Goal: Contribute content: Add original content to the website for others to see

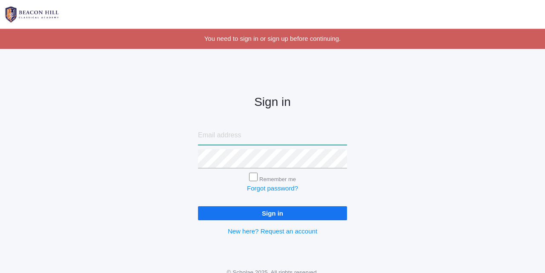
type input "courtney@beaconhillclassical.org"
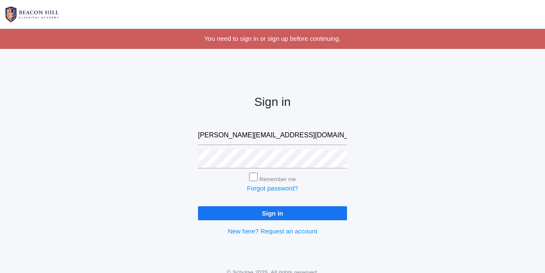
click at [263, 212] on input "Sign in" at bounding box center [272, 213] width 149 height 14
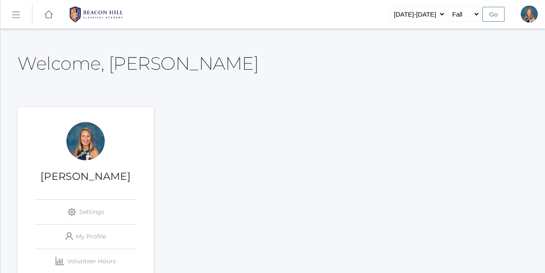
click at [17, 12] on rect at bounding box center [16, 15] width 14 height 14
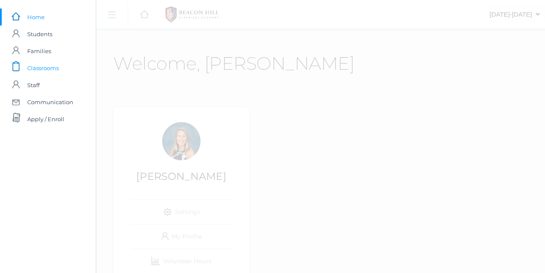
click at [46, 71] on span "Classrooms" at bounding box center [42, 68] width 31 height 17
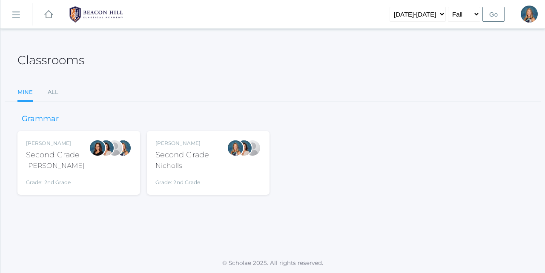
click at [183, 163] on div "Nicholls" at bounding box center [182, 166] width 54 height 10
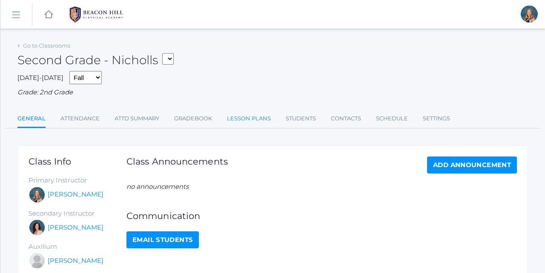
click at [237, 114] on link "Lesson Plans" at bounding box center [249, 118] width 44 height 17
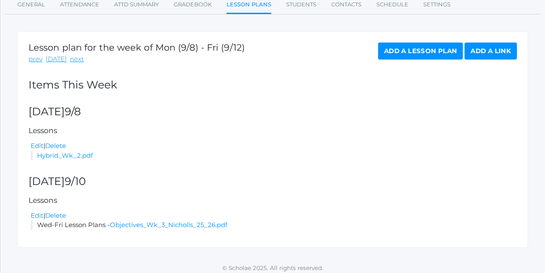
scroll to position [114, 0]
click at [73, 57] on link "next" at bounding box center [77, 60] width 14 height 10
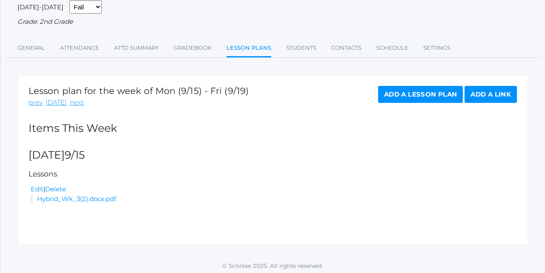
scroll to position [70, 0]
click at [403, 87] on link "Add a Lesson Plan" at bounding box center [420, 94] width 85 height 17
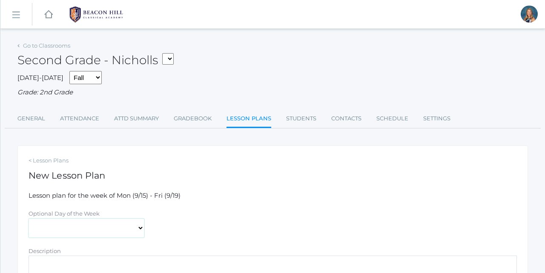
select select "2025-09-17"
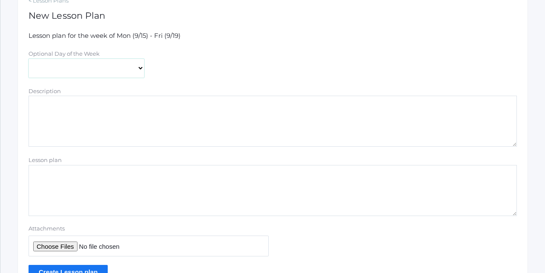
scroll to position [184, 0]
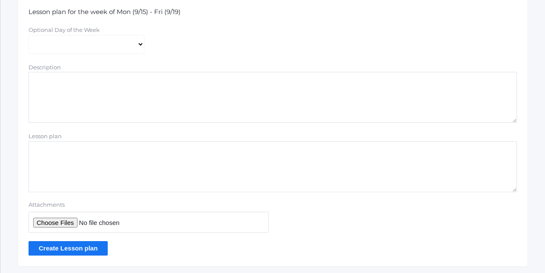
click at [64, 217] on input "Attachments" at bounding box center [149, 222] width 240 height 21
type input "C:\fakepath\Wk 4 Nicholls 25_26.pdf"
click at [80, 242] on input "Create Lesson plan" at bounding box center [68, 248] width 79 height 14
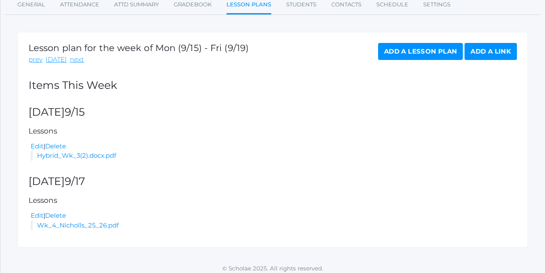
scroll to position [133, 0]
click at [73, 57] on link "next" at bounding box center [77, 60] width 14 height 10
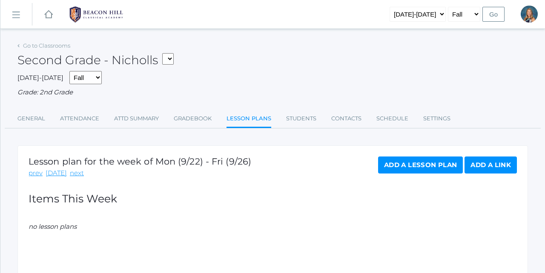
click at [398, 164] on link "Add a Lesson Plan" at bounding box center [420, 165] width 85 height 17
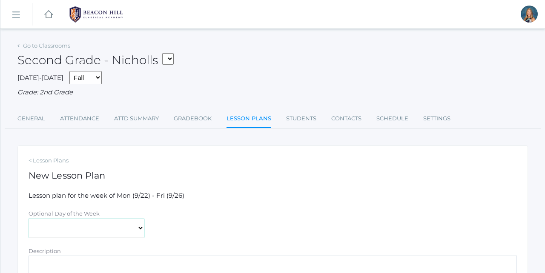
select select "2025-09-22"
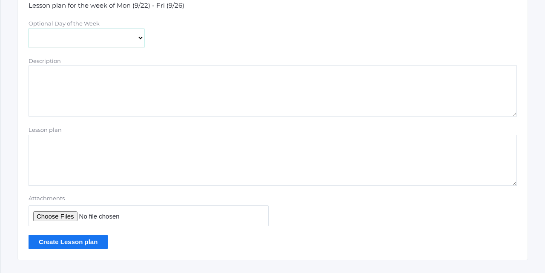
scroll to position [194, 0]
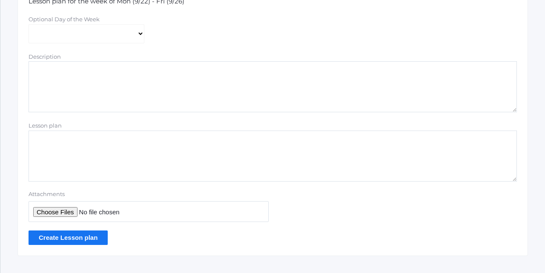
click at [66, 206] on input "Attachments" at bounding box center [149, 211] width 240 height 21
type input "C:\fakepath\Hybrid Wk 4.pdf"
click at [68, 235] on input "Create Lesson plan" at bounding box center [68, 238] width 79 height 14
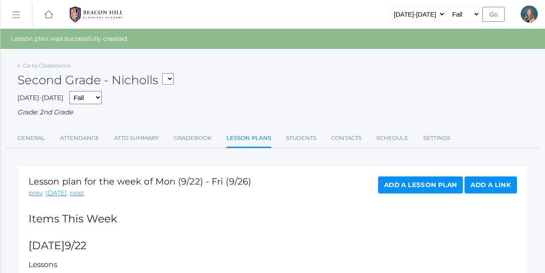
select select "1958"
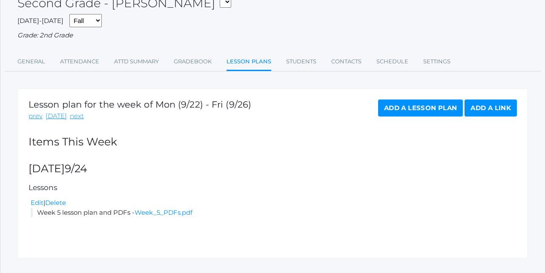
scroll to position [58, 0]
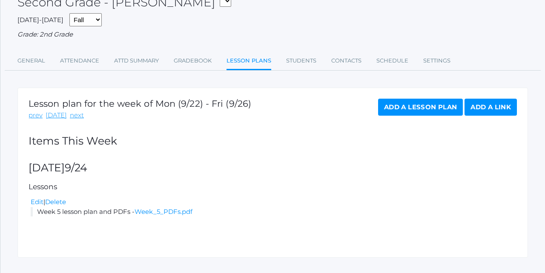
click at [426, 108] on link "Add a Lesson Plan" at bounding box center [420, 107] width 85 height 17
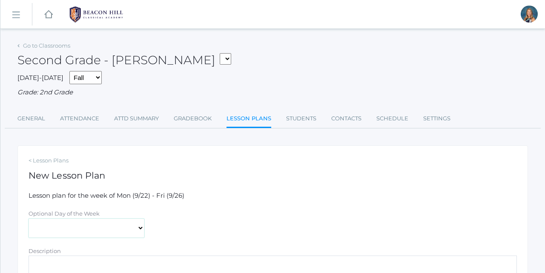
select select "2025-09-22"
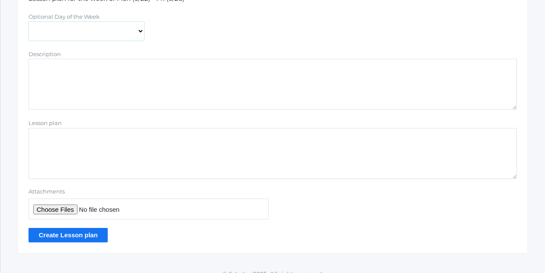
scroll to position [202, 0]
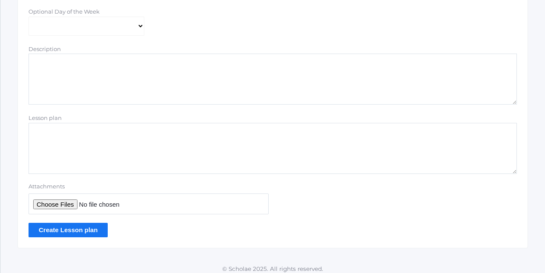
click at [51, 199] on input "Attachments" at bounding box center [149, 204] width 240 height 21
type input "C:\fakepath\Hybrid Wk 4.pdf"
click at [58, 225] on input "Create Lesson plan" at bounding box center [68, 230] width 79 height 14
